Goal: Information Seeking & Learning: Find specific fact

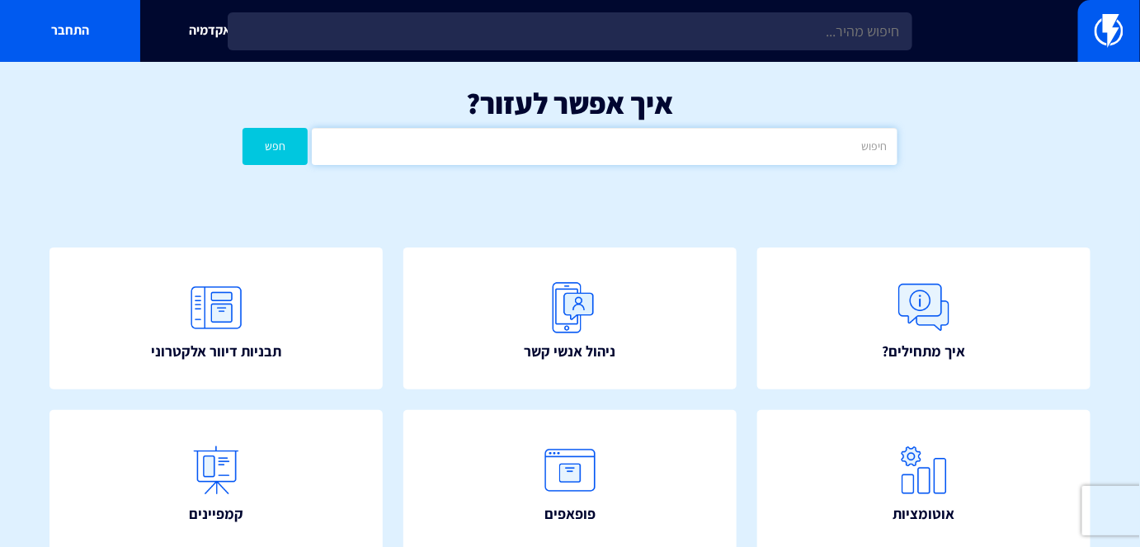
click at [675, 140] on input "text" at bounding box center [604, 146] width 585 height 37
type input "מידות מומלצות"
click at [304, 143] on button "חפש" at bounding box center [275, 146] width 65 height 37
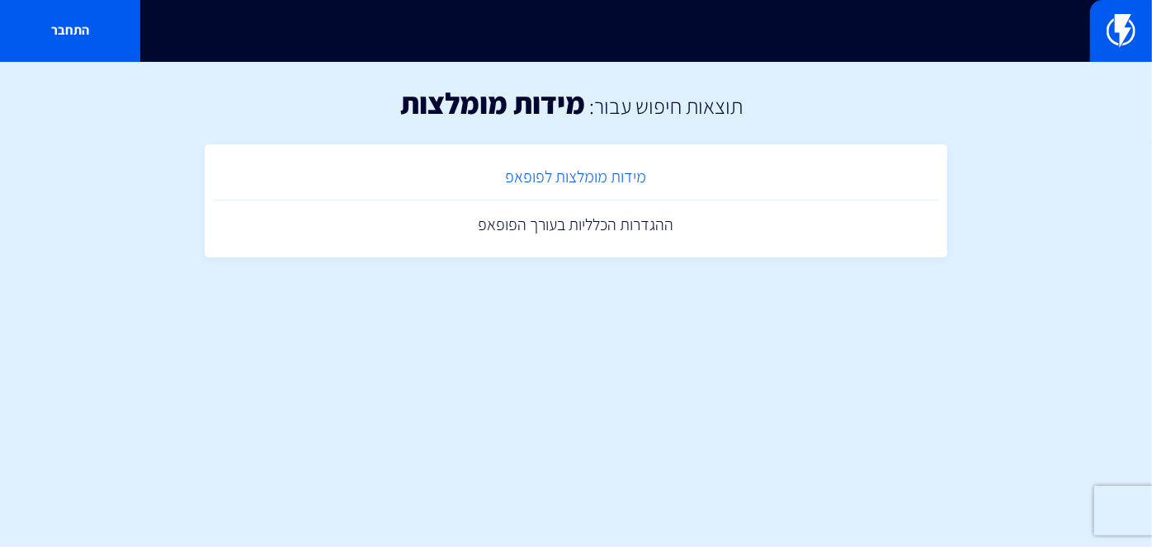
click at [588, 176] on link "מידות מומלצות לפופאפ" at bounding box center [576, 177] width 726 height 49
